Goal: Contribute content: Add original content to the website for others to see

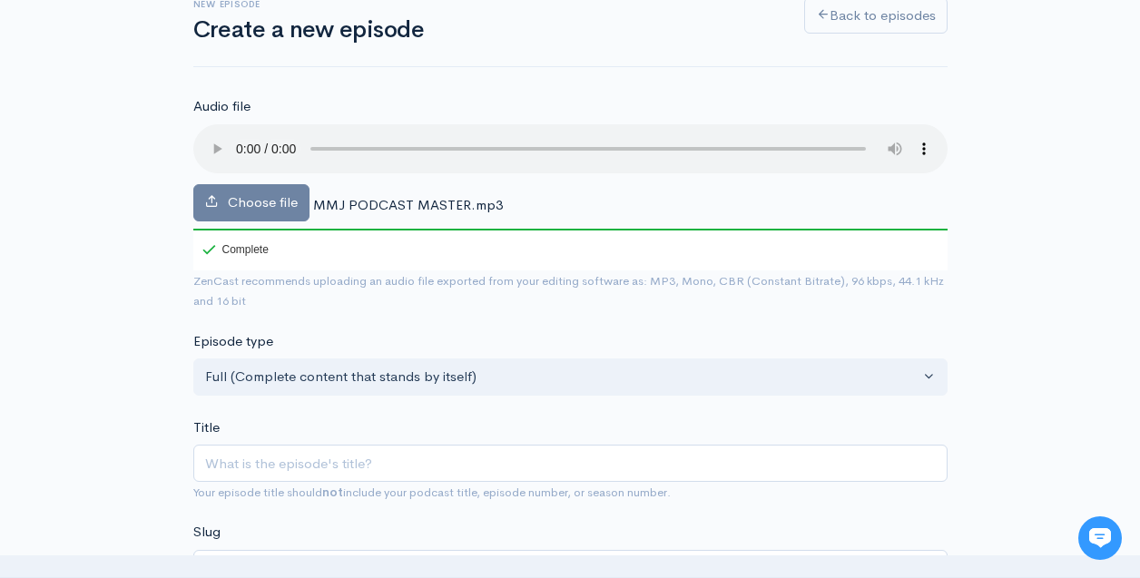
scroll to position [132, 0]
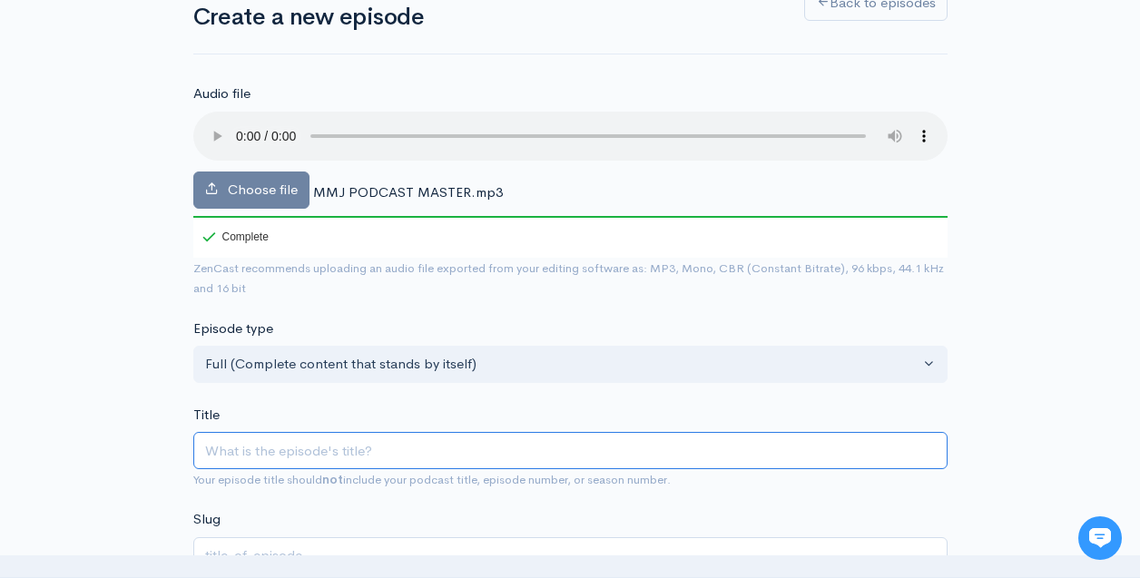
click at [248, 451] on input "Title" at bounding box center [570, 450] width 754 height 37
paste input "Episode 111: My Morning Jacket's [PERSON_NAME] with producer [PERSON_NAME]"
type input "Episode 111: My Morning Jacket's [PERSON_NAME] with producer [PERSON_NAME]"
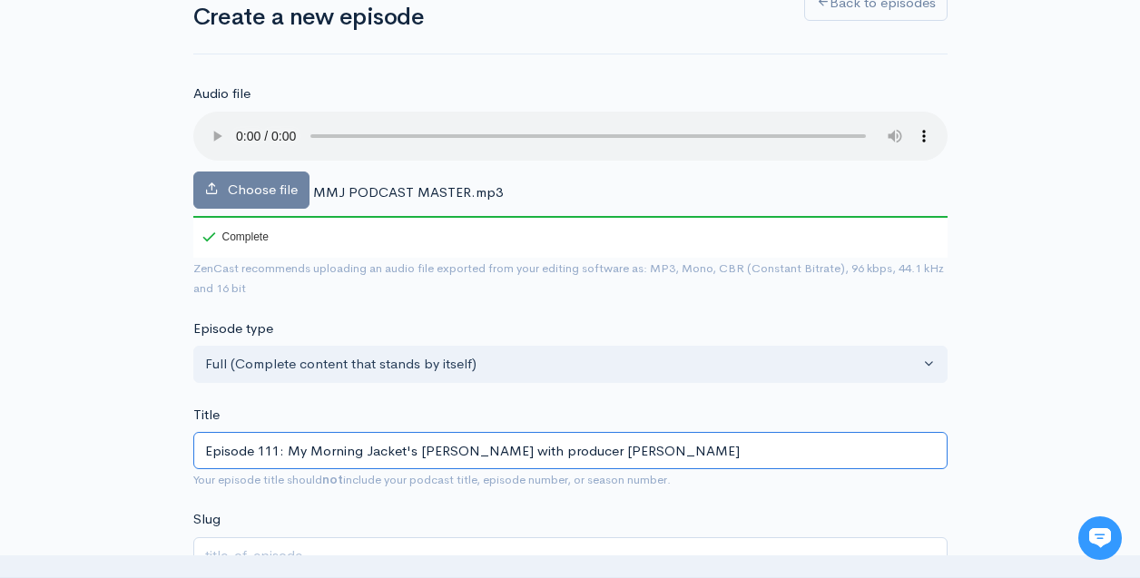
type input "episode-111-my-morning-jackets-jim-james-with-producer-brendan-obrien"
type input "Episode 111: My Morning Jacket's [PERSON_NAME] with producer [PERSON_NAME]"
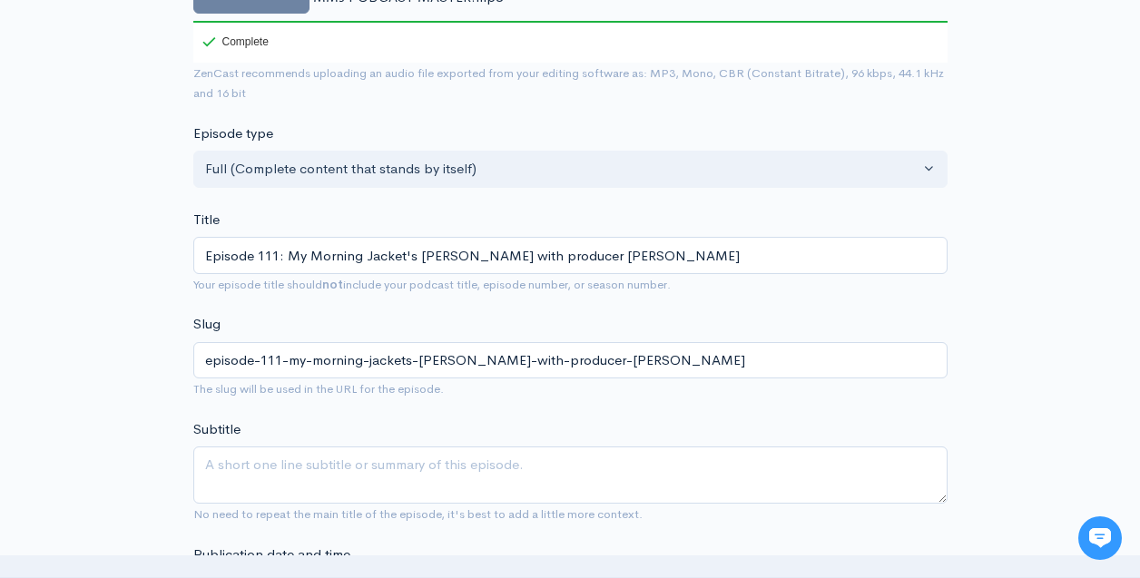
scroll to position [367, 0]
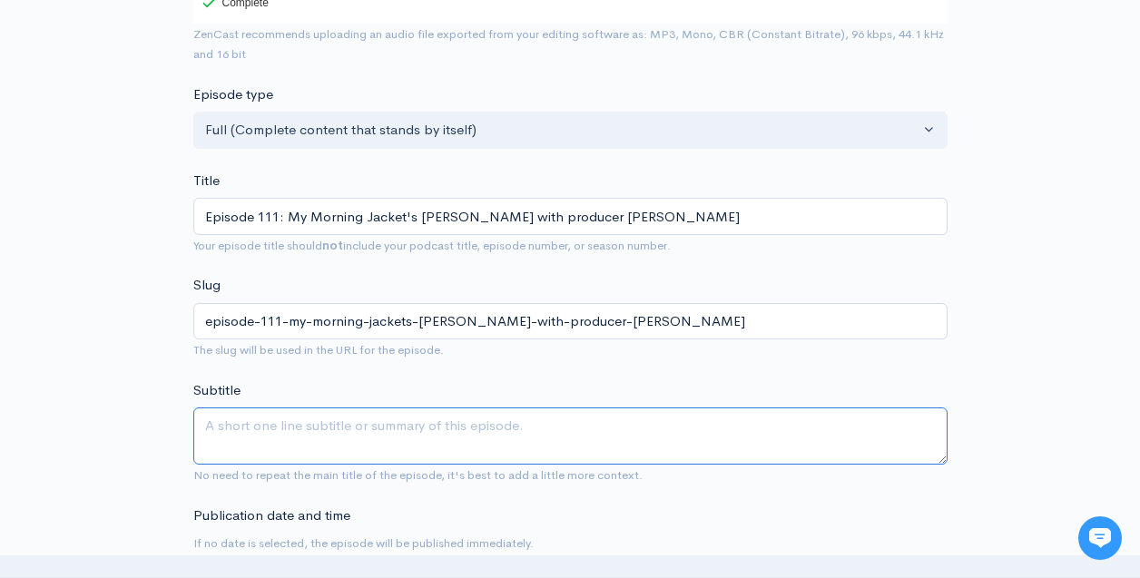
click at [371, 426] on textarea "Subtitle" at bounding box center [570, 435] width 754 height 57
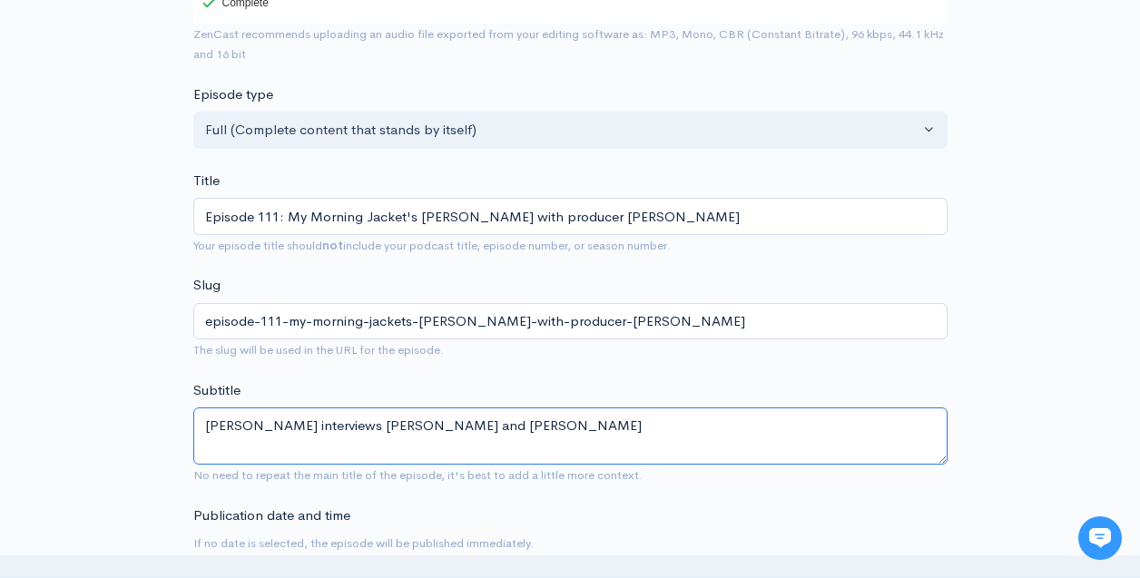
click at [367, 425] on textarea "Geoff Stanfield interviews Jim James and Brendan O'Brien" at bounding box center [570, 435] width 754 height 57
type textarea "Geoff Stanfield interviews My Morning Jacket's Jim James and Brendan O'Brien"
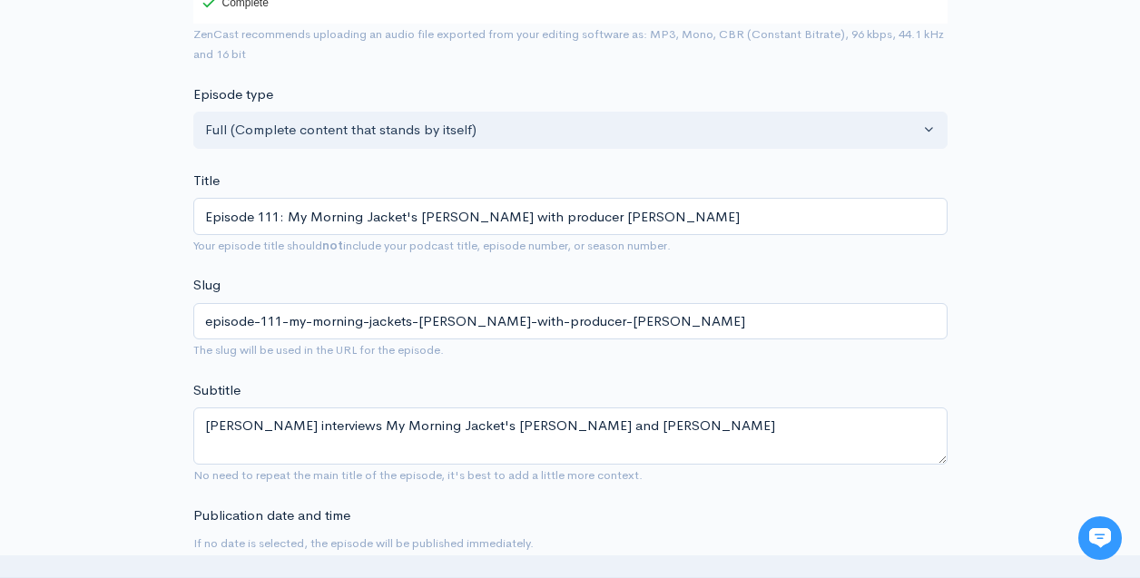
click at [541, 382] on div "Subtitle Geoff Stanfield interviews My Morning Jacket's Jim James and Brendan O…" at bounding box center [570, 432] width 754 height 105
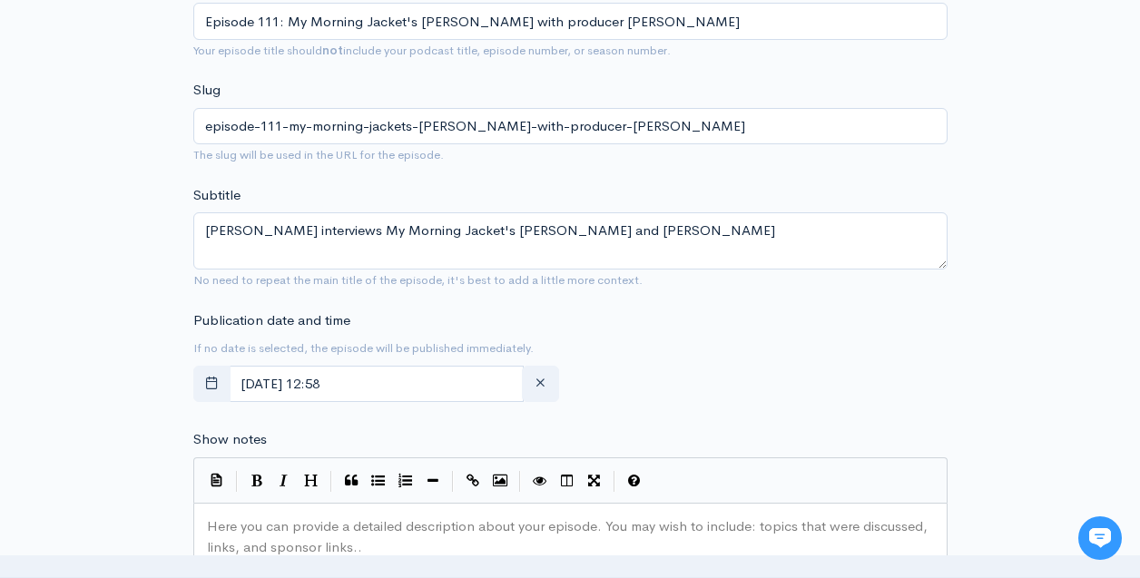
scroll to position [565, 0]
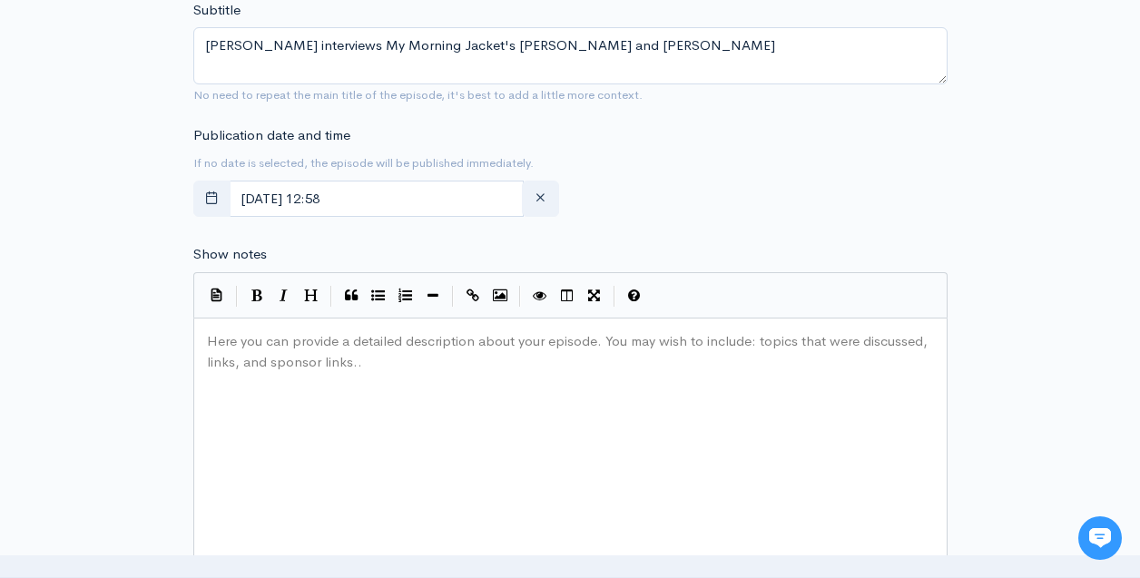
scroll to position [6, 0]
drag, startPoint x: 373, startPoint y: 365, endPoint x: 200, endPoint y: 323, distance: 178.3
click at [194, 323] on div "Here you can provide a detailed description about your episode. You may wish to…" at bounding box center [570, 464] width 754 height 292
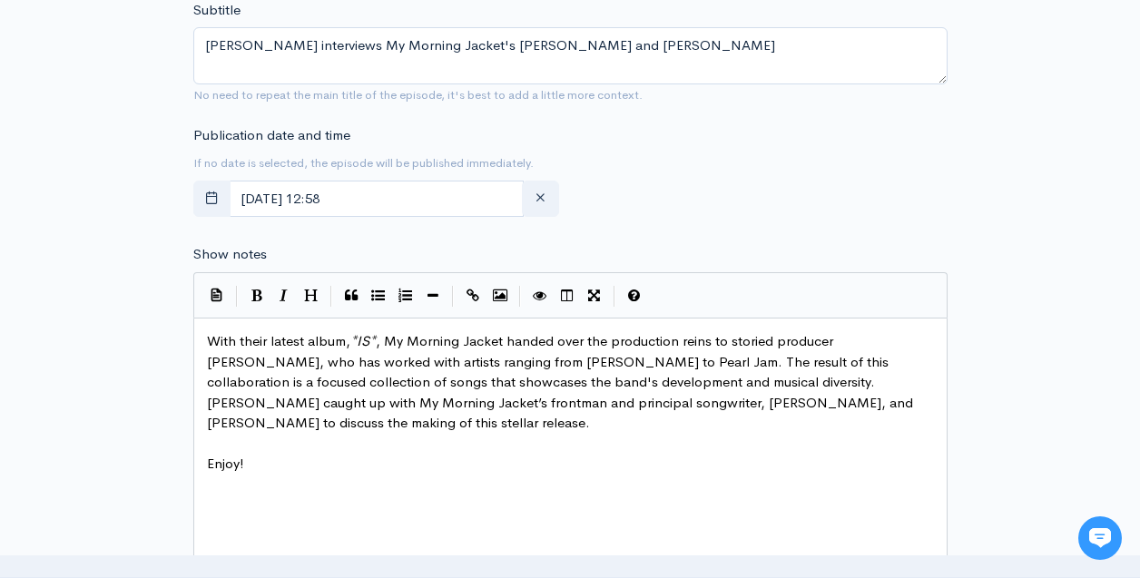
click at [456, 474] on pre "Enjoy!" at bounding box center [570, 464] width 734 height 21
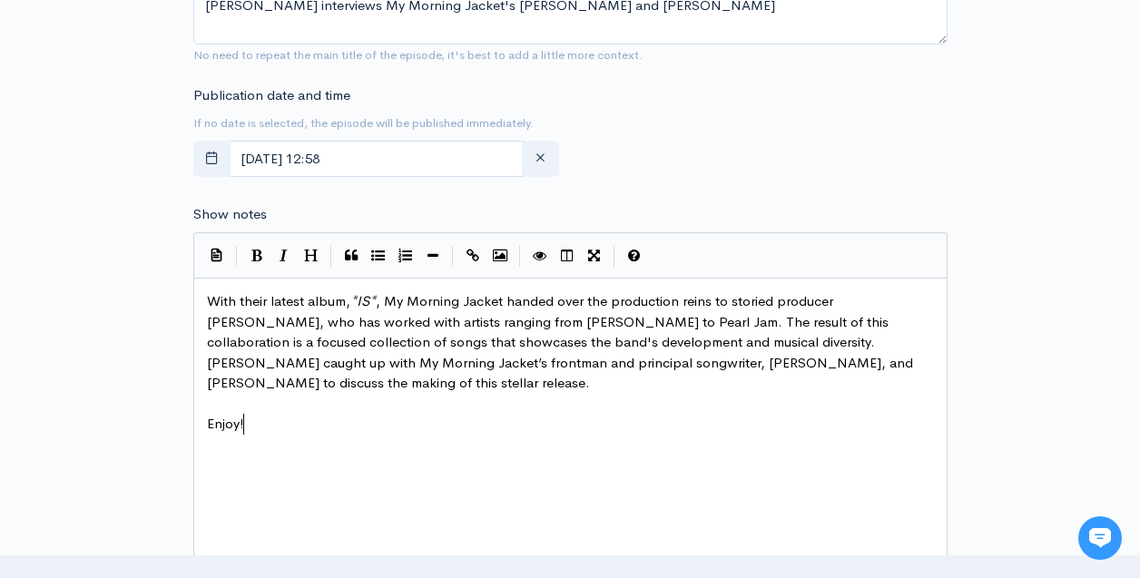
scroll to position [788, 0]
click at [488, 472] on div "xxxxxxxxxx With their latest album, * IS * , My Morning Jacket handed over the …" at bounding box center [592, 445] width 779 height 318
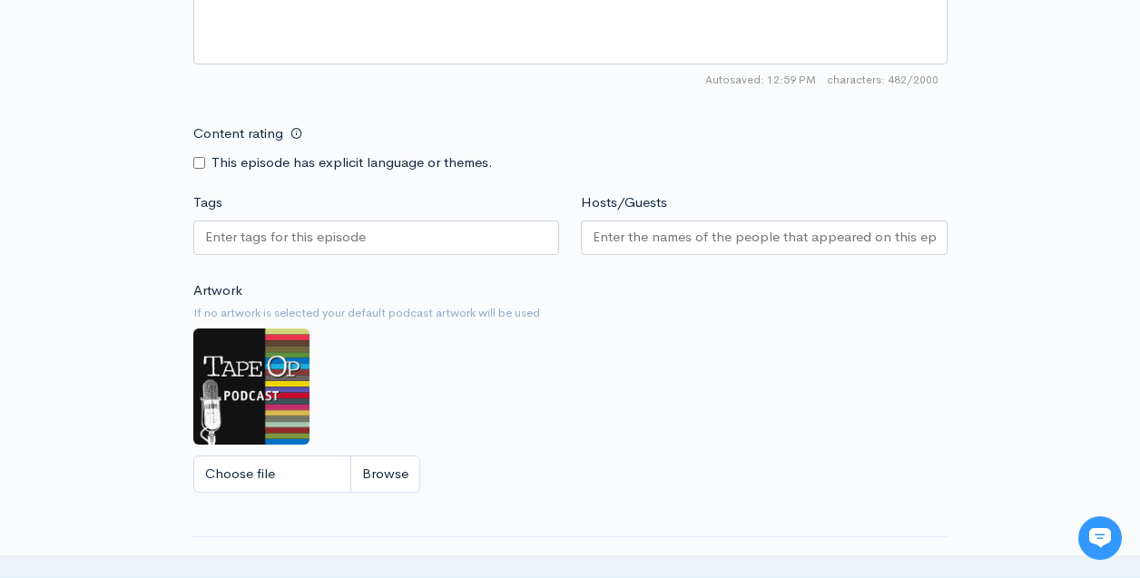
scroll to position [1307, 0]
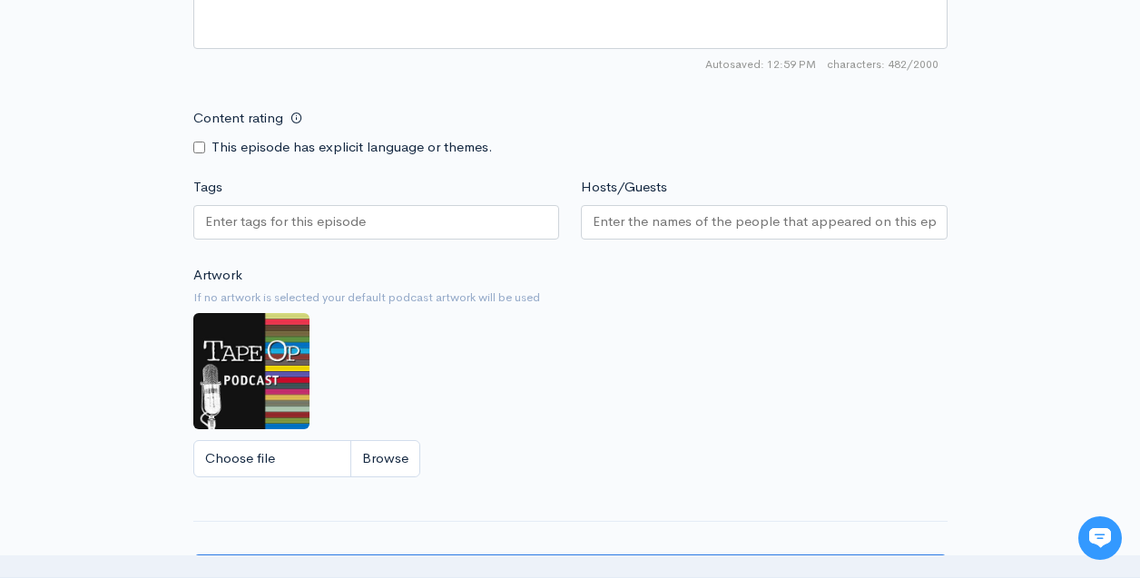
click at [274, 224] on input "Tags" at bounding box center [286, 221] width 163 height 21
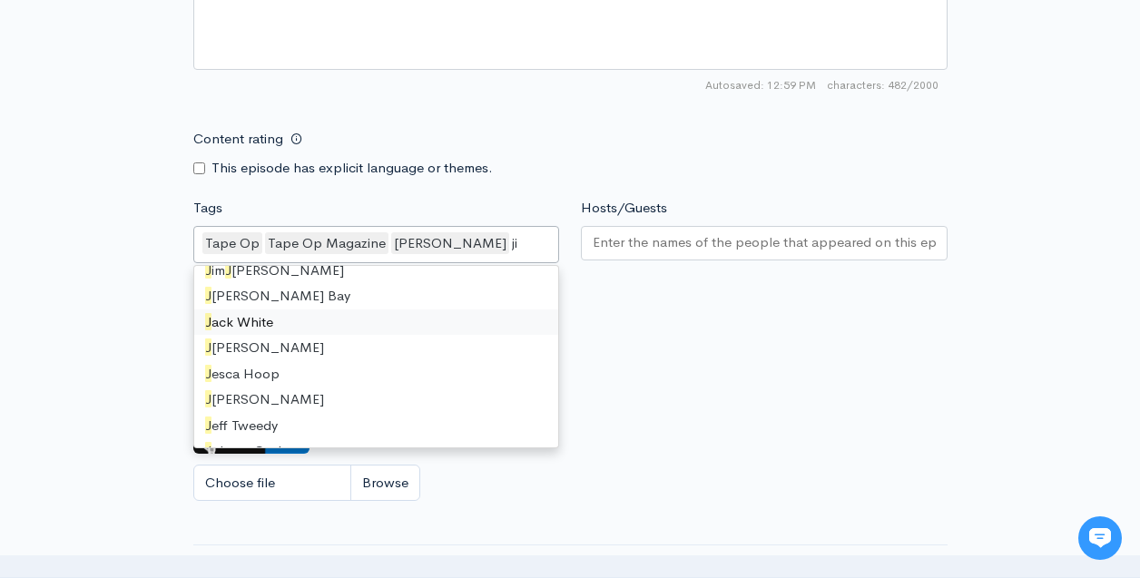
scroll to position [0, 0]
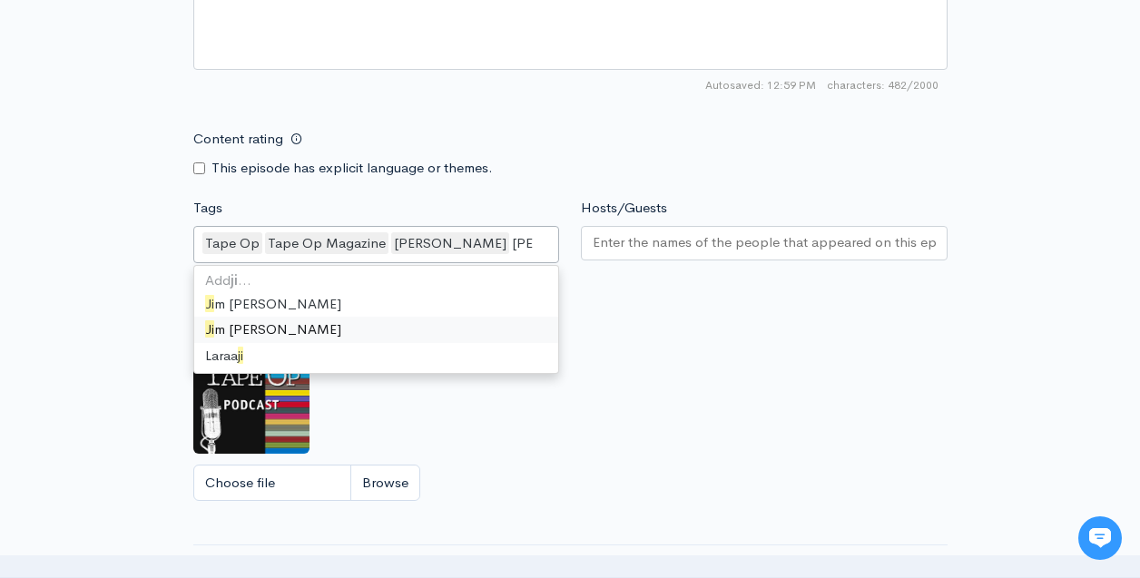
type input "jim"
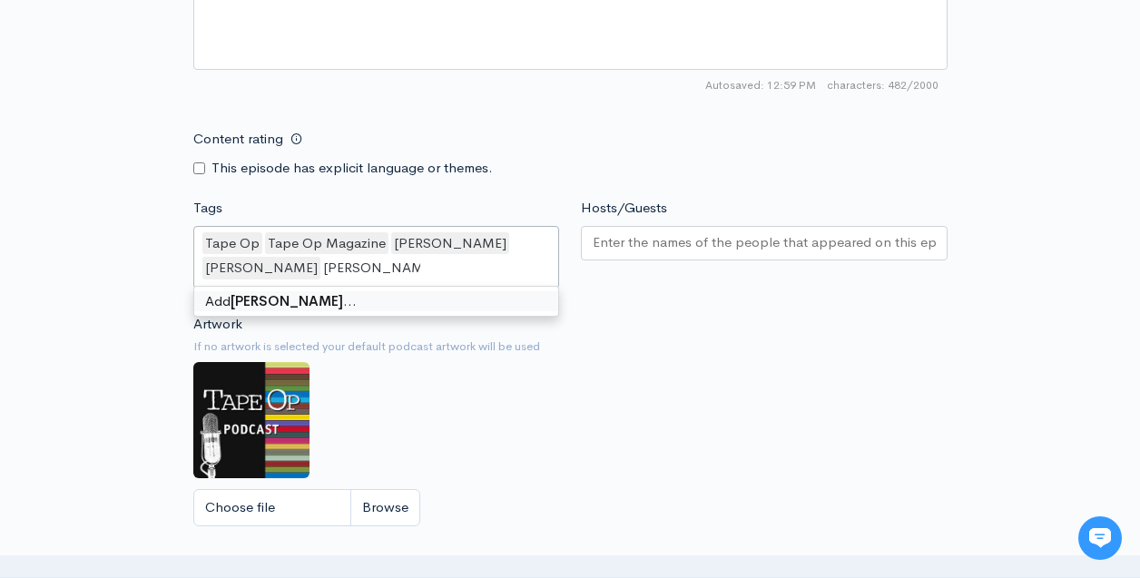
type input "Brendan O'Brien"
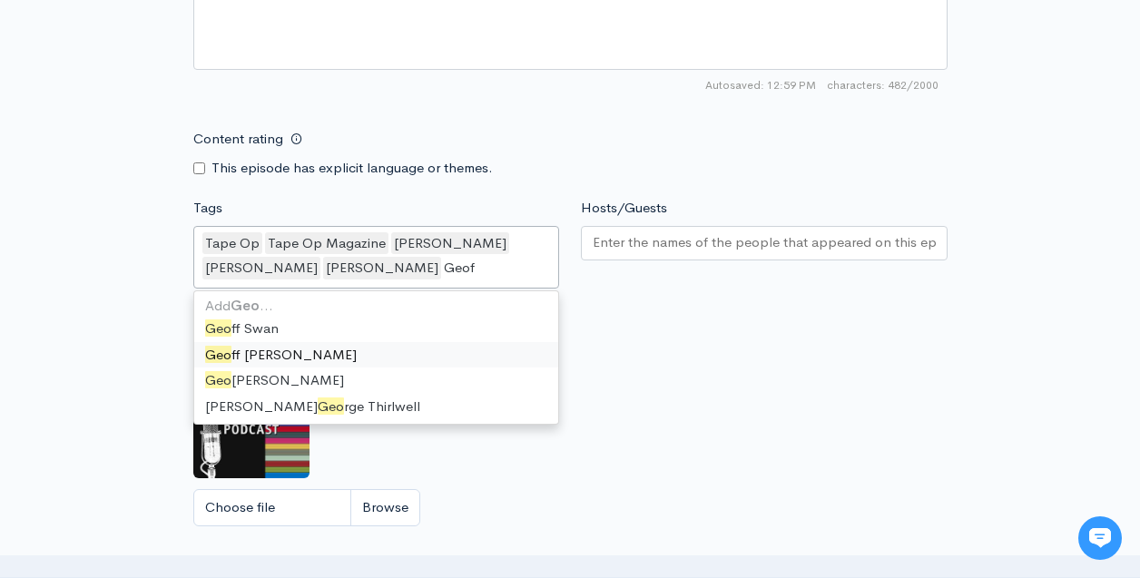
type input "Geoff"
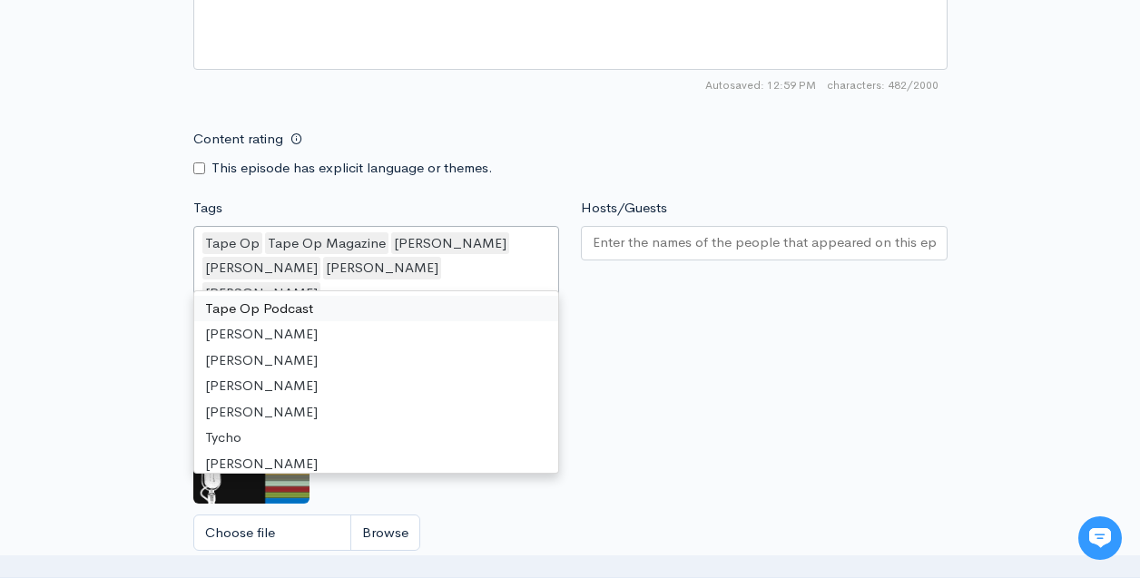
click at [686, 232] on input "Hosts/Guests" at bounding box center [764, 242] width 343 height 21
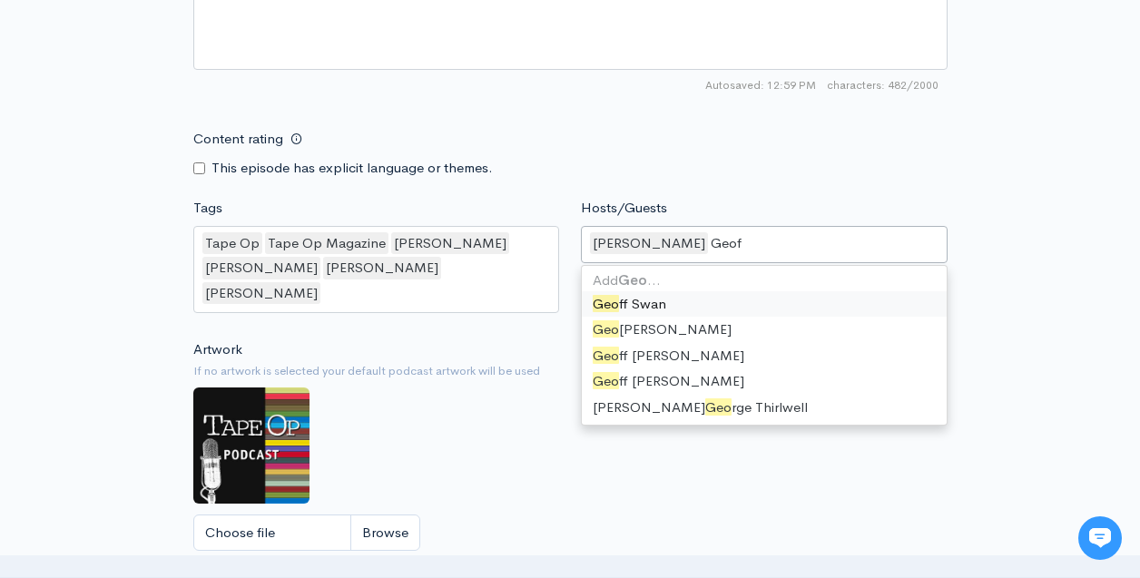
type input "Geoff"
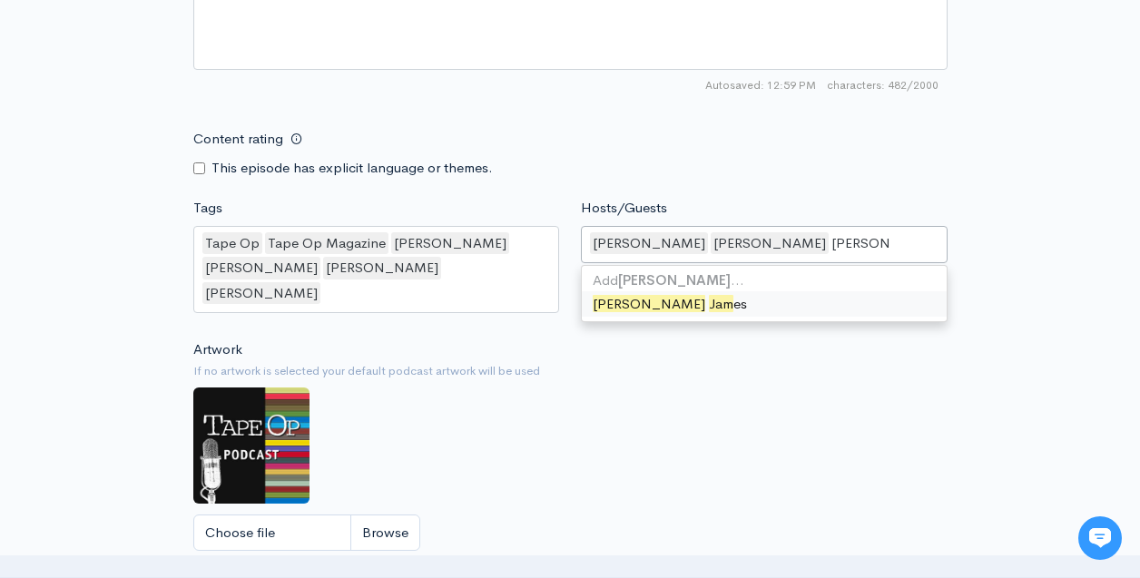
type input "Jim James"
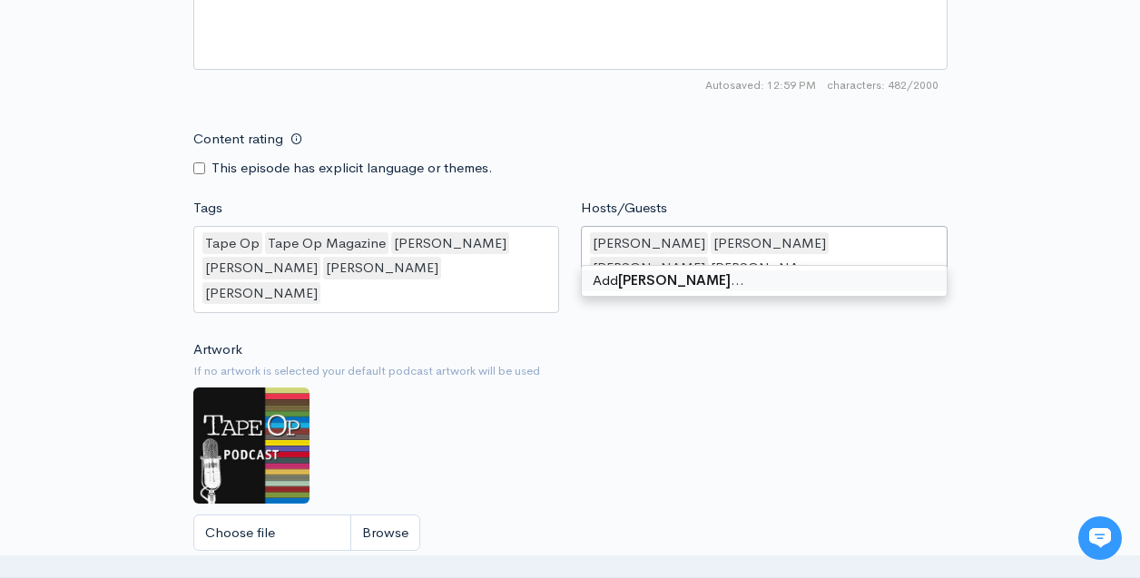
type input "Brendan O'Brien"
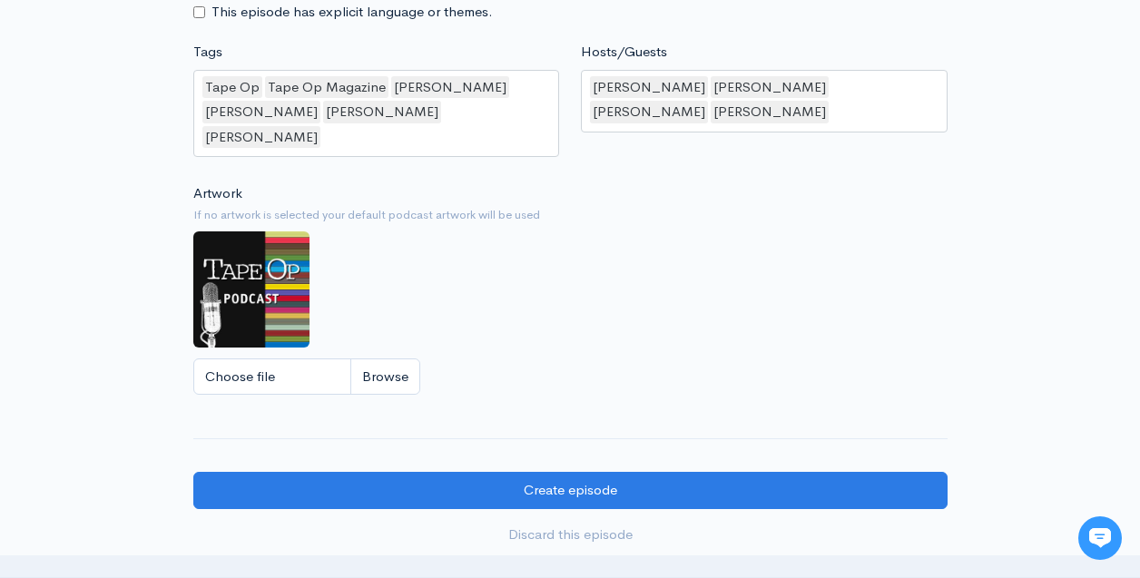
scroll to position [1445, 0]
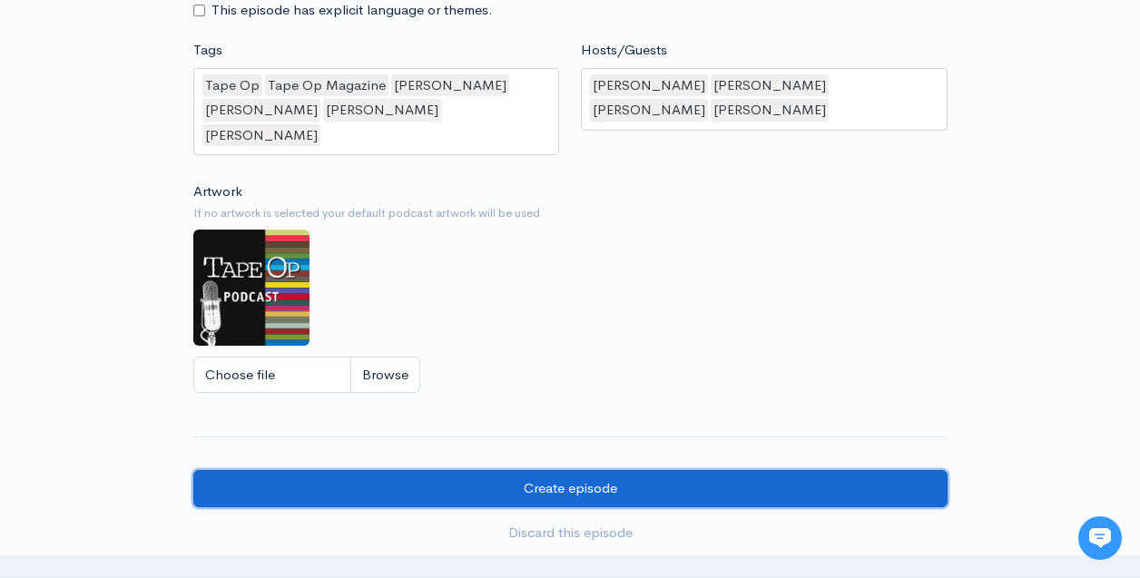
drag, startPoint x: 587, startPoint y: 459, endPoint x: 588, endPoint y: 469, distance: 10.0
click at [587, 470] on input "Create episode" at bounding box center [570, 488] width 754 height 37
